Goal: Task Accomplishment & Management: Manage account settings

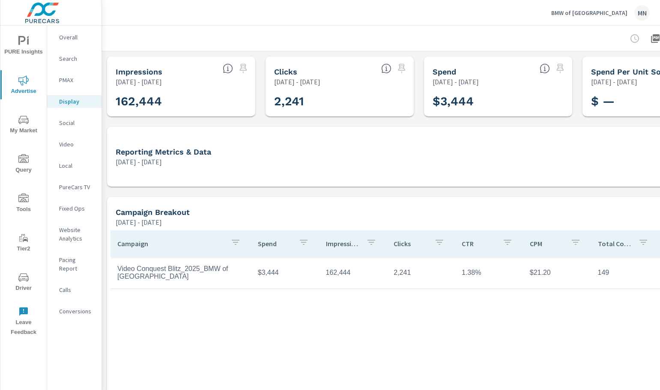
click at [437, 244] on icon "button" at bounding box center [440, 242] width 8 height 5
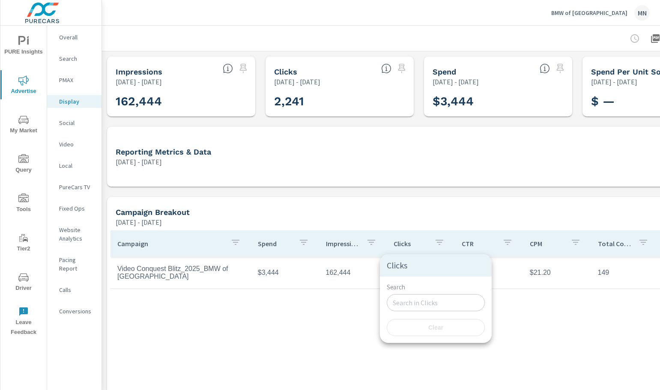
click at [458, 212] on div at bounding box center [330, 195] width 660 height 390
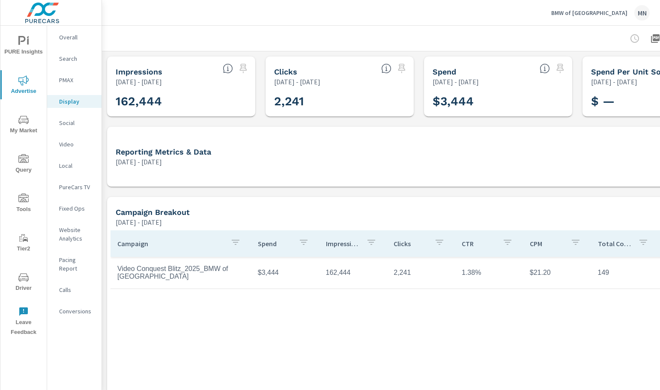
click at [607, 273] on td "149" at bounding box center [625, 272] width 68 height 21
drag, startPoint x: 614, startPoint y: 275, endPoint x: 596, endPoint y: 275, distance: 18.4
click at [596, 275] on td "149" at bounding box center [625, 272] width 68 height 21
click at [602, 275] on td "149" at bounding box center [625, 272] width 68 height 21
click at [620, 245] on p "Total Conversions" at bounding box center [615, 243] width 34 height 9
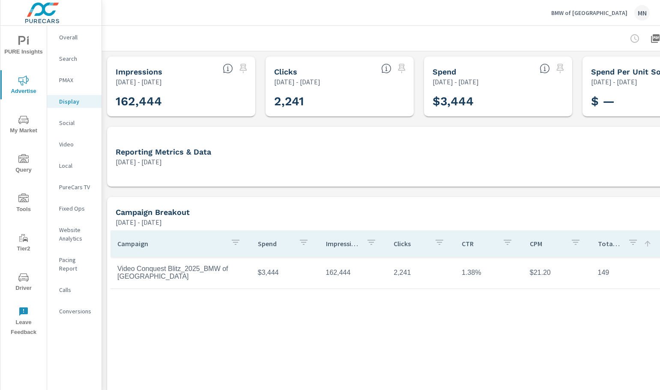
click at [620, 245] on p "Total Conversions" at bounding box center [610, 243] width 24 height 9
click at [610, 243] on p "Total Conversions" at bounding box center [610, 243] width 24 height 9
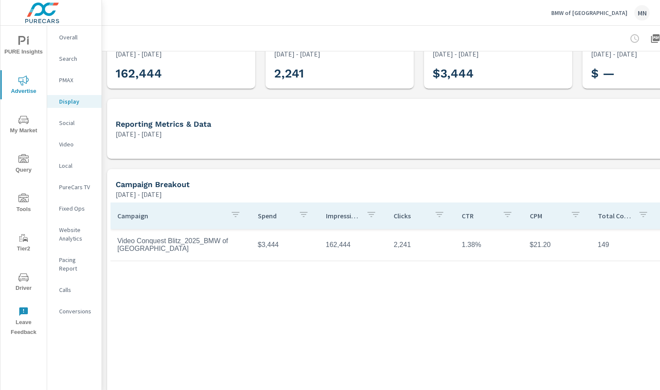
scroll to position [43, 0]
